Goal: Check status: Check status

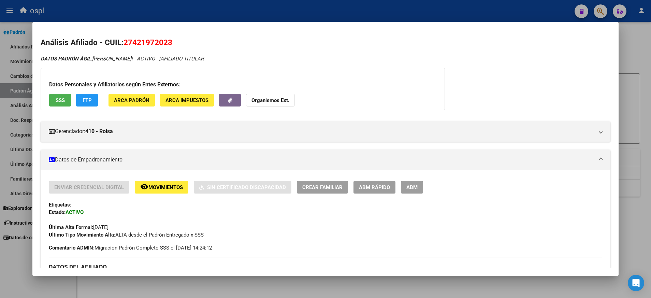
scroll to position [103, 0]
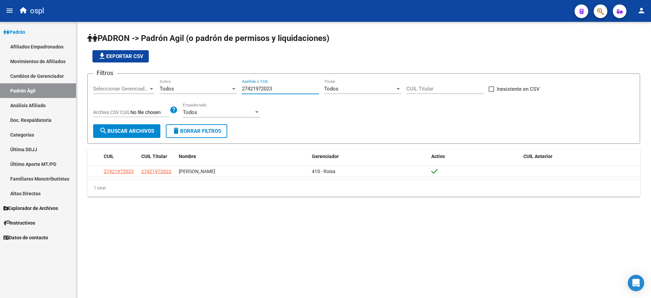
click at [266, 90] on input "27421972023" at bounding box center [280, 89] width 77 height 6
paste input "184008128"
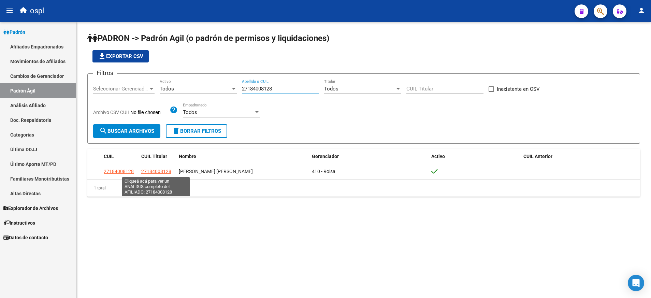
type input "27184008128"
click at [160, 171] on span "27184008128" at bounding box center [156, 171] width 30 height 5
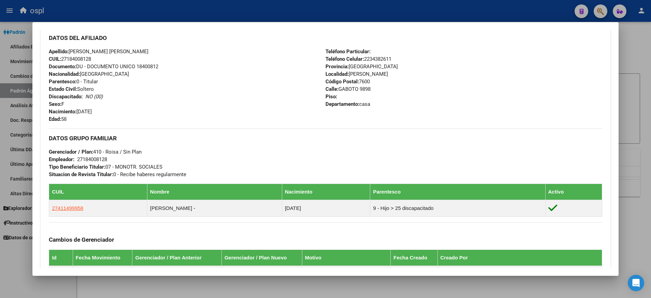
scroll to position [228, 0]
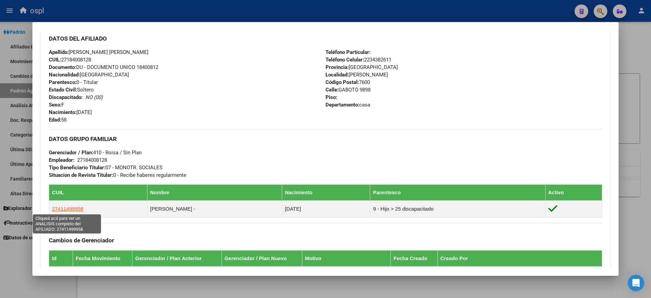
click at [74, 209] on span "27411499958" at bounding box center [67, 209] width 31 height 6
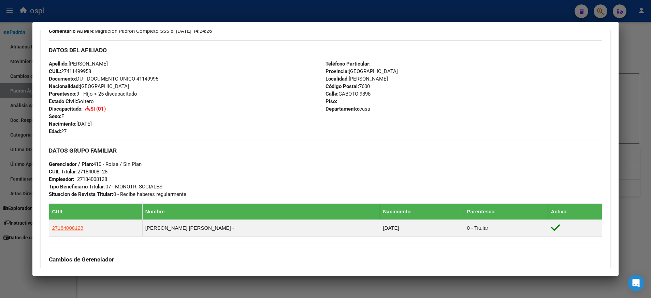
scroll to position [210, 0]
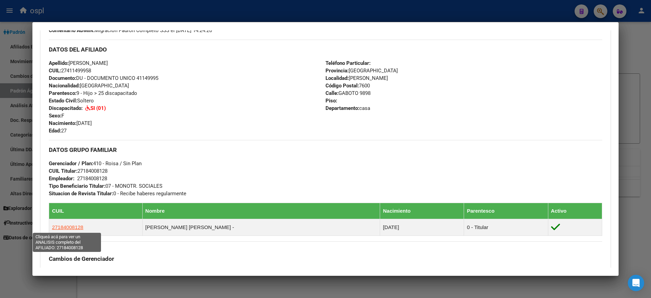
click at [77, 227] on span "27184008128" at bounding box center [67, 227] width 31 height 6
type textarea "27184008128"
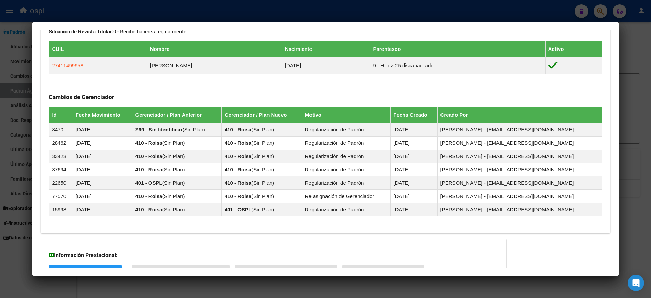
scroll to position [427, 0]
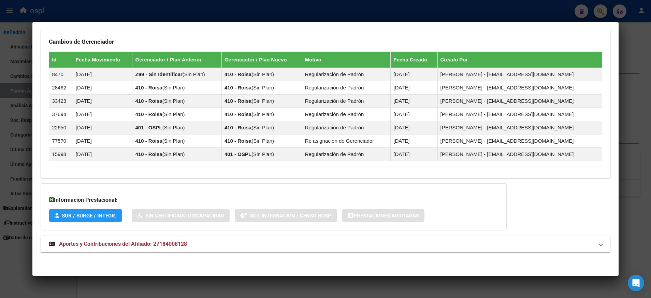
click at [116, 245] on span "Aportes y Contribuciones del Afiliado: 27184008128" at bounding box center [123, 244] width 128 height 6
click at [116, 245] on span "Aportes y Contribuciones del Afiliado: 27184008128" at bounding box center [123, 246] width 128 height 6
click at [162, 240] on strong "Aportes y Contribuciones del Afiliado: 27184008128" at bounding box center [118, 244] width 138 height 8
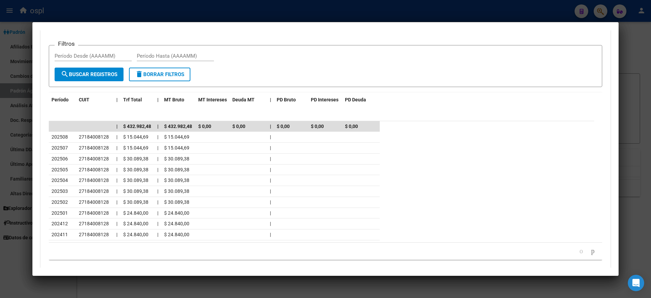
scroll to position [709, 0]
